Goal: Task Accomplishment & Management: Manage account settings

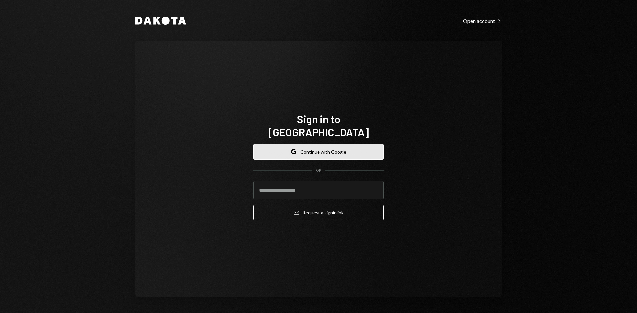
click at [298, 146] on button "Google Continue with Google" at bounding box center [318, 152] width 130 height 16
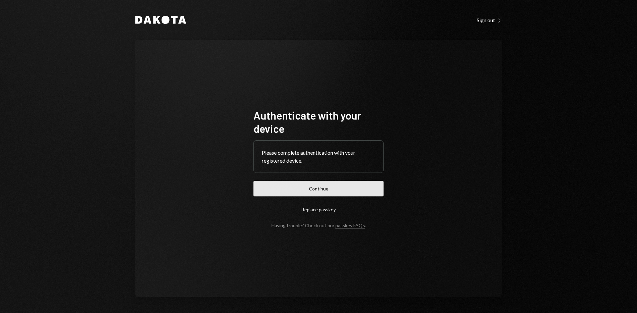
click at [315, 187] on button "Continue" at bounding box center [318, 189] width 130 height 16
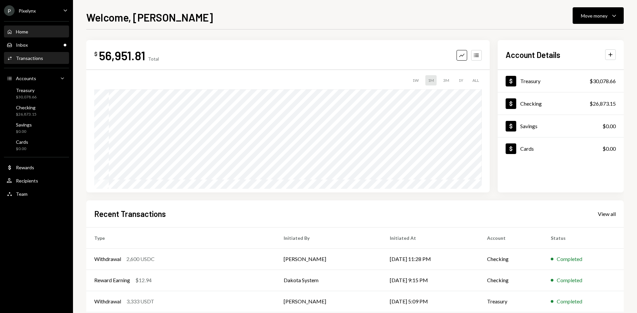
click at [42, 56] on div "Activities Transactions" at bounding box center [37, 58] width 60 height 6
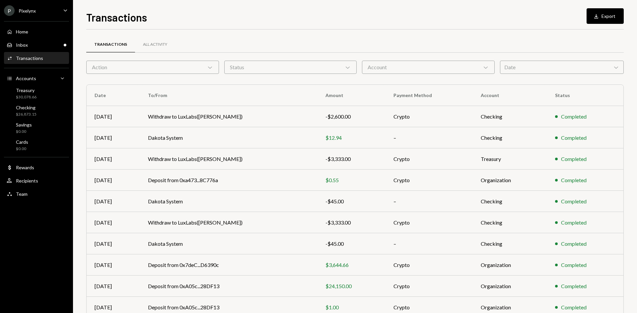
click at [518, 71] on div "Date Chevron Down" at bounding box center [562, 67] width 124 height 13
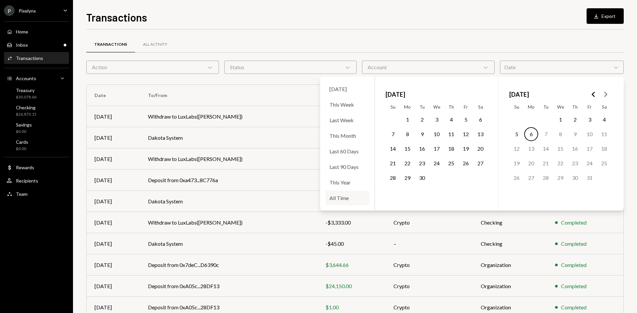
click at [341, 197] on div "All Time" at bounding box center [347, 198] width 44 height 14
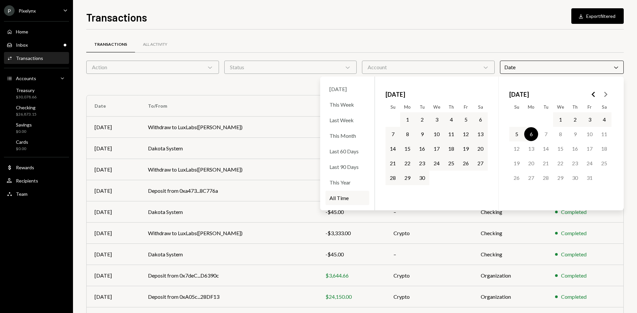
click at [420, 180] on button "30" at bounding box center [422, 178] width 14 height 14
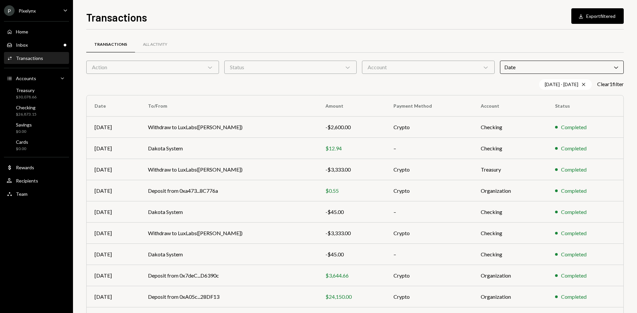
click at [449, 32] on div "Transactions All Activity Action Chevron Down Status Chevron Down Account Chevr…" at bounding box center [354, 193] width 537 height 327
click at [431, 67] on div "Account Chevron Down" at bounding box center [428, 67] width 133 height 13
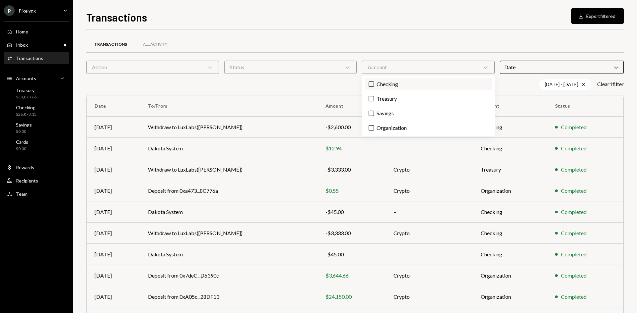
click at [396, 84] on label "Checking" at bounding box center [427, 84] width 127 height 12
click at [374, 84] on button "Checking" at bounding box center [370, 84] width 5 height 5
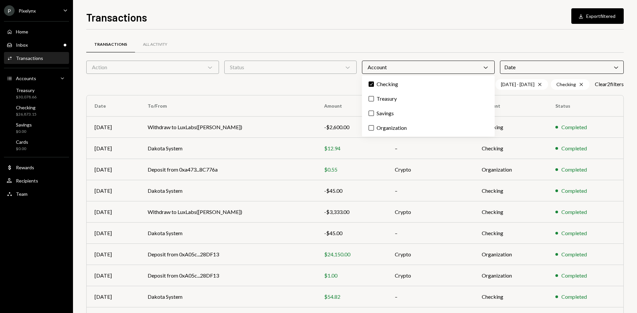
click at [376, 40] on div "Transactions All Activity" at bounding box center [354, 44] width 537 height 17
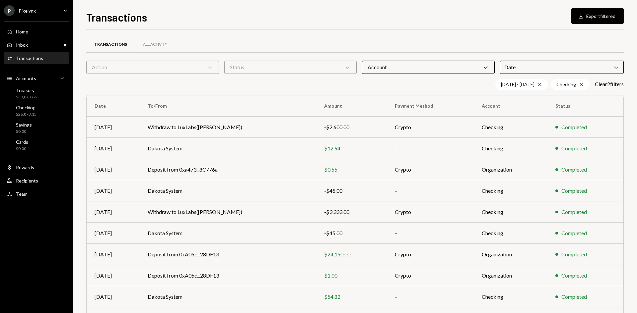
click at [261, 73] on div "Status Chevron Down" at bounding box center [290, 67] width 133 height 13
click at [254, 90] on label "Completed" at bounding box center [290, 84] width 127 height 12
click at [236, 87] on button "Completed" at bounding box center [233, 84] width 5 height 5
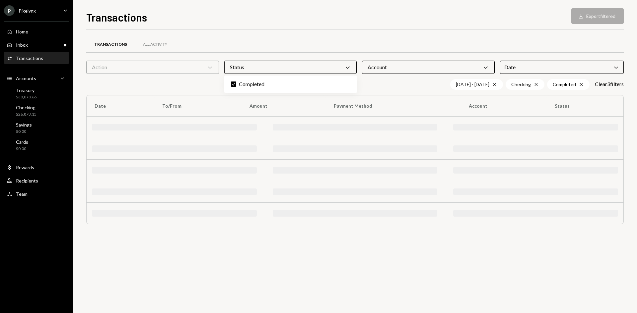
click at [140, 74] on div "Transactions All Activity Action Chevron Down Status Chevron Down Account Chevr…" at bounding box center [354, 139] width 537 height 198
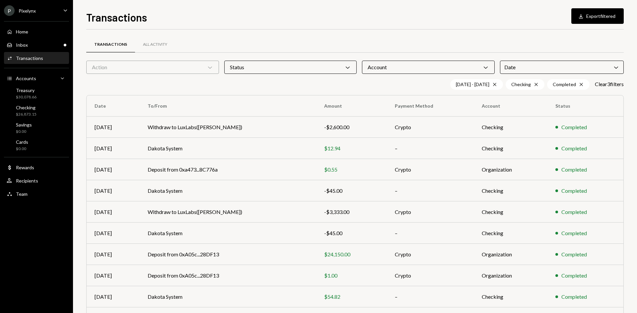
click at [139, 69] on div "Action Chevron Down" at bounding box center [152, 67] width 133 height 13
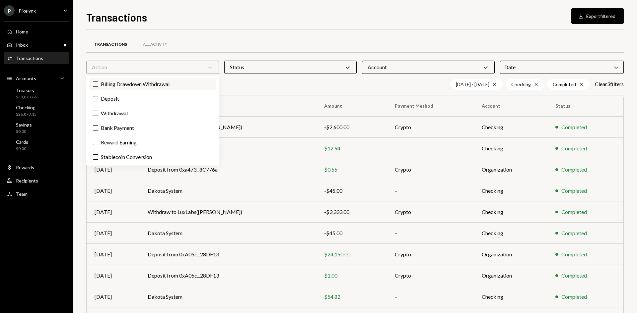
click at [115, 86] on label "Billing Drawdown Withdrawal" at bounding box center [152, 84] width 127 height 12
click at [98, 86] on button "Billing Drawdown Withdrawal" at bounding box center [95, 84] width 5 height 5
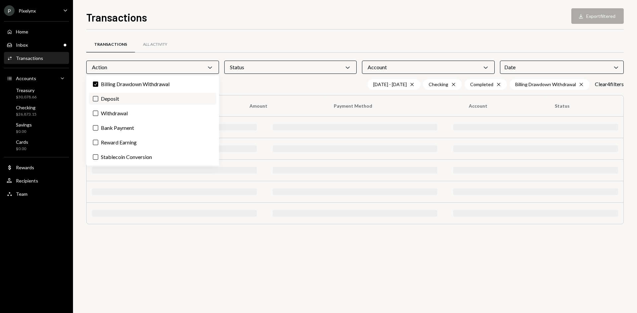
click at [111, 101] on label "Deposit" at bounding box center [152, 99] width 127 height 12
click at [98, 101] on button "Deposit" at bounding box center [95, 98] width 5 height 5
click at [112, 115] on label "Withdrawal" at bounding box center [152, 113] width 127 height 12
click at [98, 115] on button "Withdrawal" at bounding box center [95, 113] width 5 height 5
click at [115, 124] on label "Bank Payment" at bounding box center [152, 128] width 127 height 12
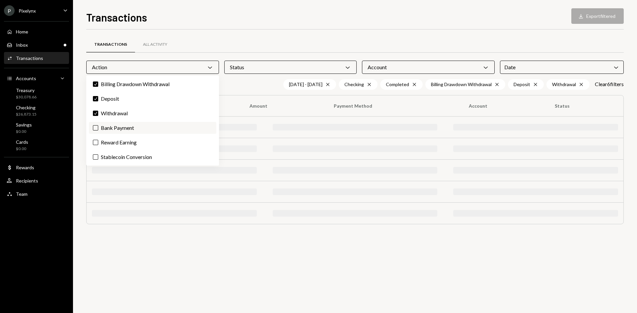
click at [98, 125] on button "Bank Payment" at bounding box center [95, 127] width 5 height 5
drag, startPoint x: 118, startPoint y: 140, endPoint x: 118, endPoint y: 156, distance: 15.9
click at [118, 141] on label "Reward Earning" at bounding box center [152, 143] width 127 height 12
click at [98, 141] on button "Reward Earning" at bounding box center [95, 142] width 5 height 5
click at [118, 159] on label "Stablecoin Conversion" at bounding box center [152, 157] width 127 height 12
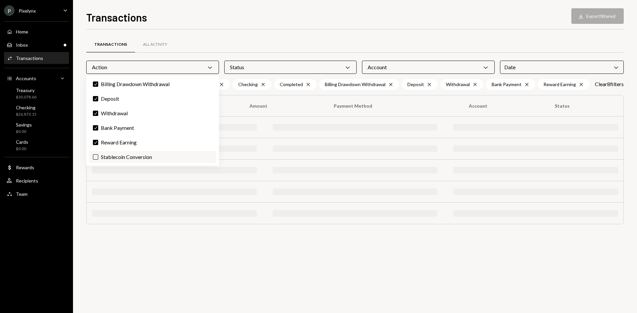
click at [98, 159] on button "Stablecoin Conversion" at bounding box center [95, 157] width 5 height 5
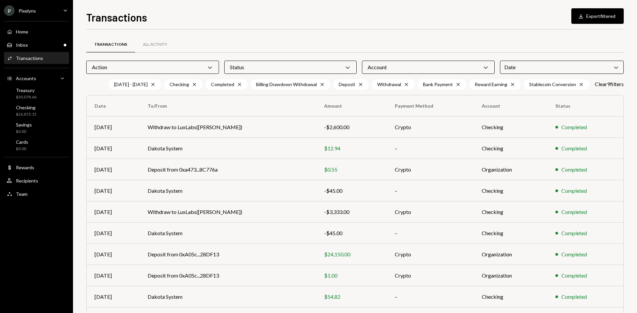
click at [393, 24] on div "Transactions Download Export filtered" at bounding box center [354, 16] width 537 height 15
click at [586, 17] on button "Download Export filtered" at bounding box center [597, 16] width 52 height 16
